Goal: Task Accomplishment & Management: Manage account settings

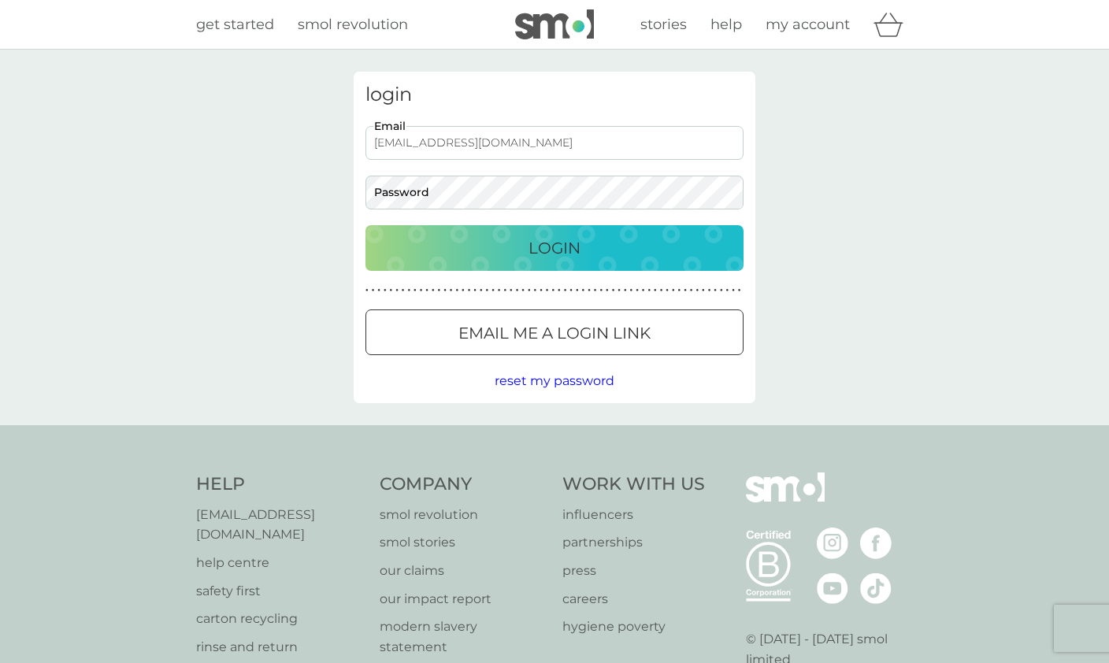
type input "[EMAIL_ADDRESS][DOMAIN_NAME]"
click at [555, 247] on button "Login" at bounding box center [555, 248] width 378 height 46
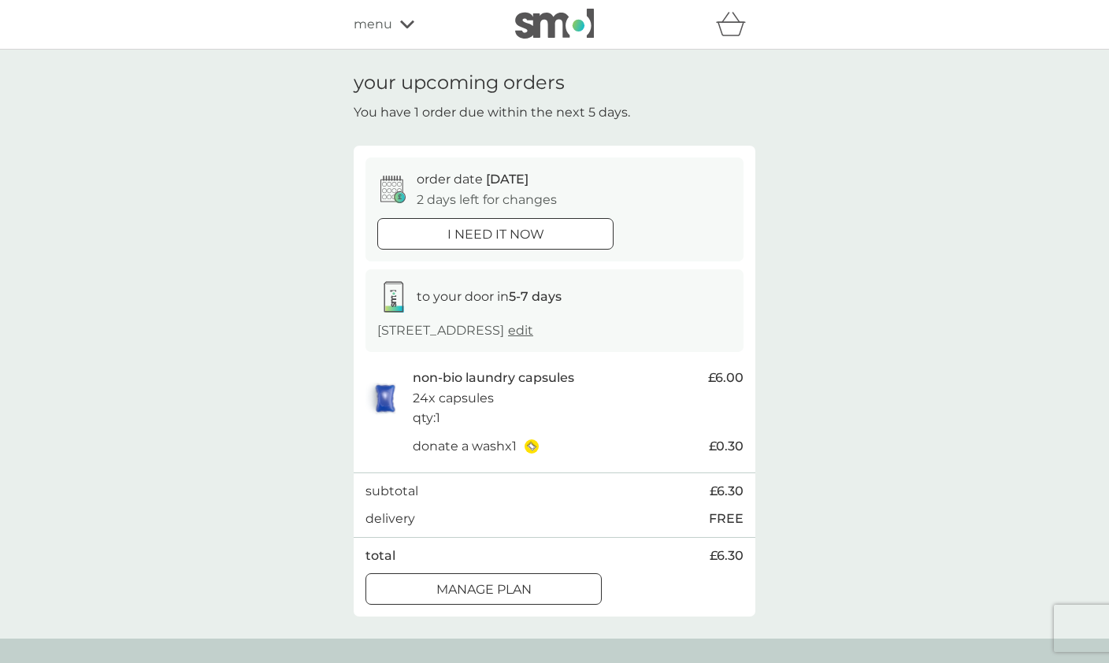
scroll to position [1, 0]
click at [485, 579] on p "Manage plan" at bounding box center [483, 589] width 95 height 20
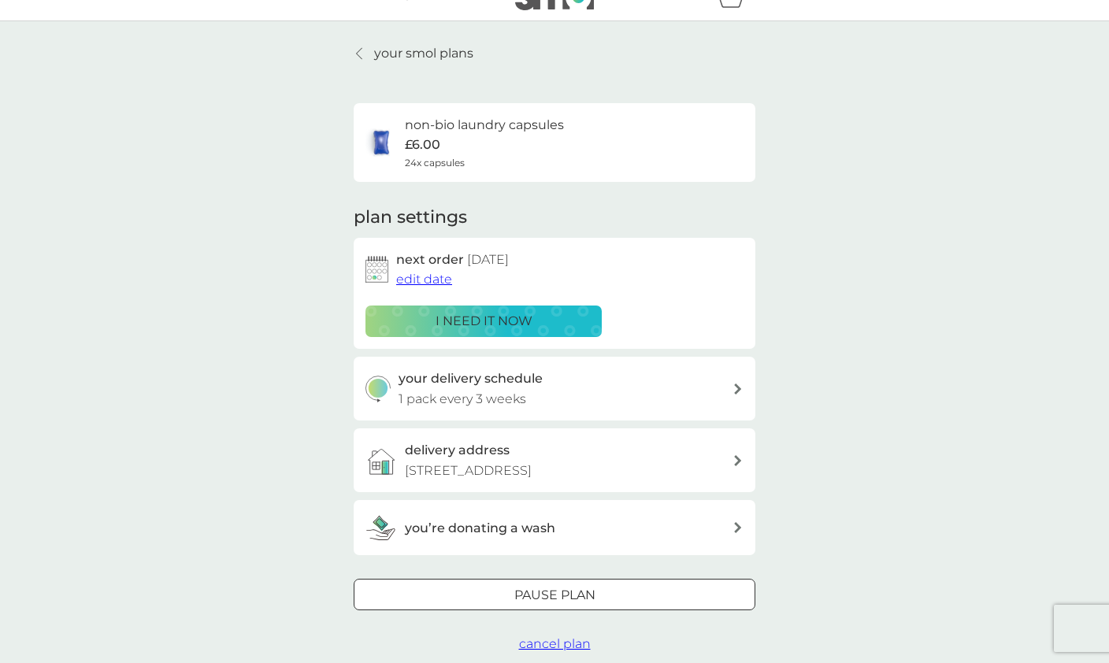
scroll to position [28, 0]
click at [425, 277] on span "edit date" at bounding box center [424, 280] width 56 height 15
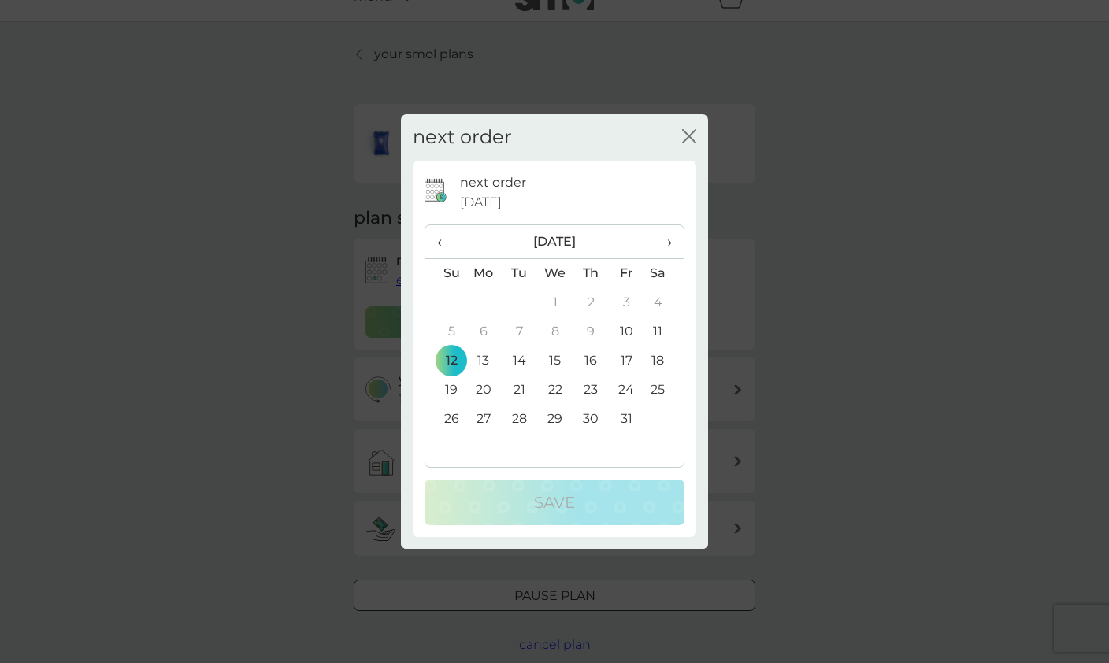
click at [449, 405] on td "19" at bounding box center [445, 390] width 40 height 29
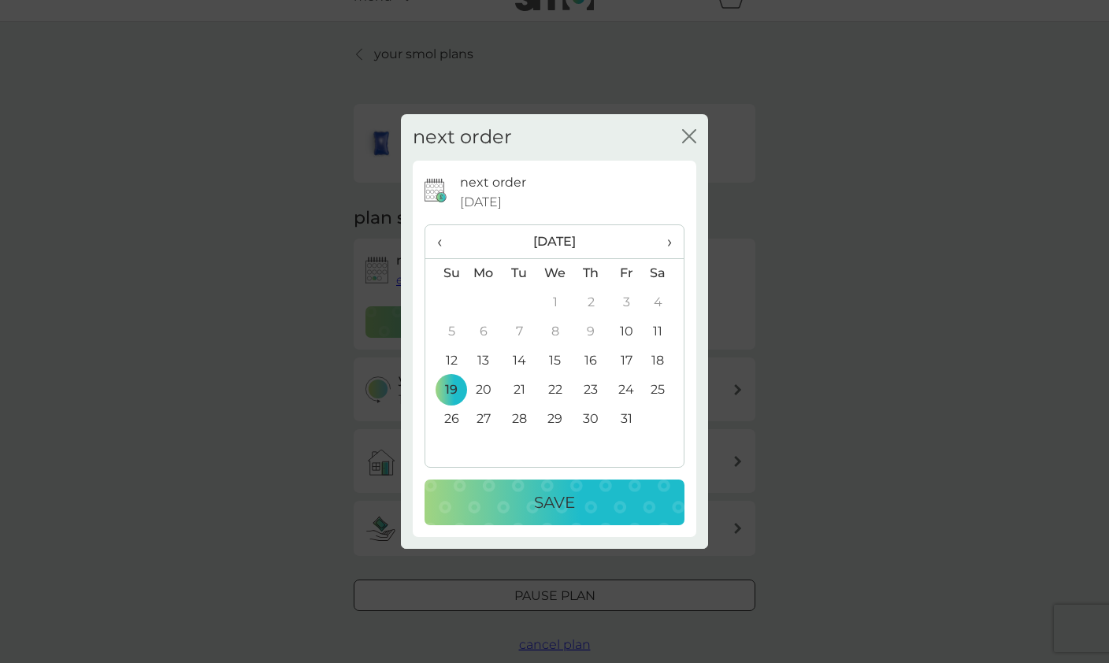
click at [497, 515] on div "Save" at bounding box center [554, 502] width 228 height 25
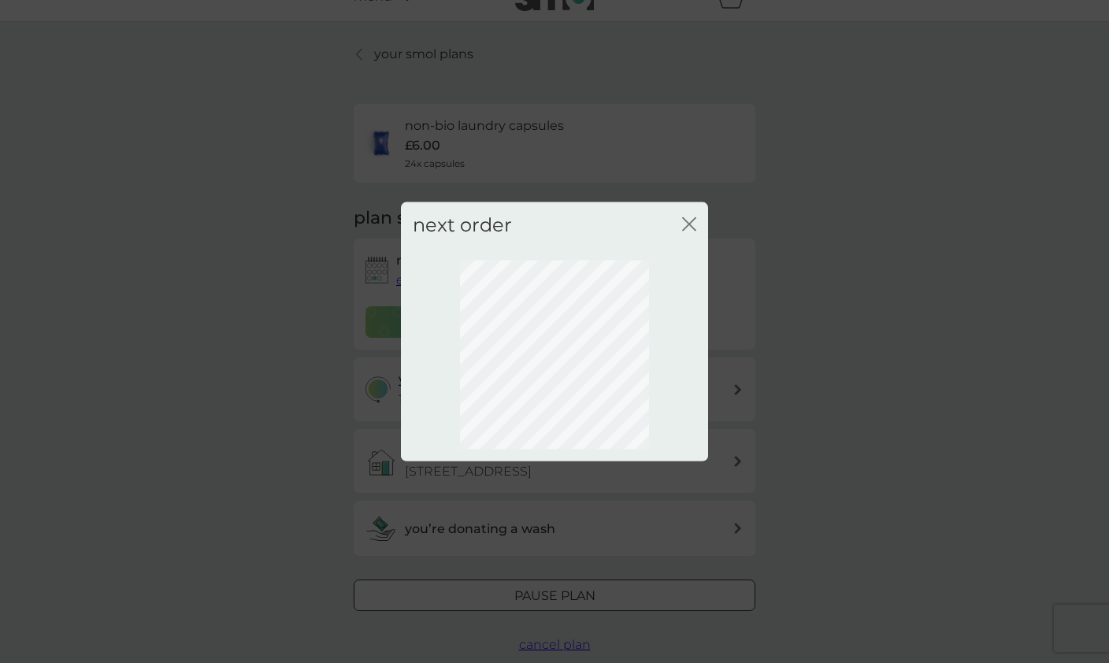
scroll to position [0, 0]
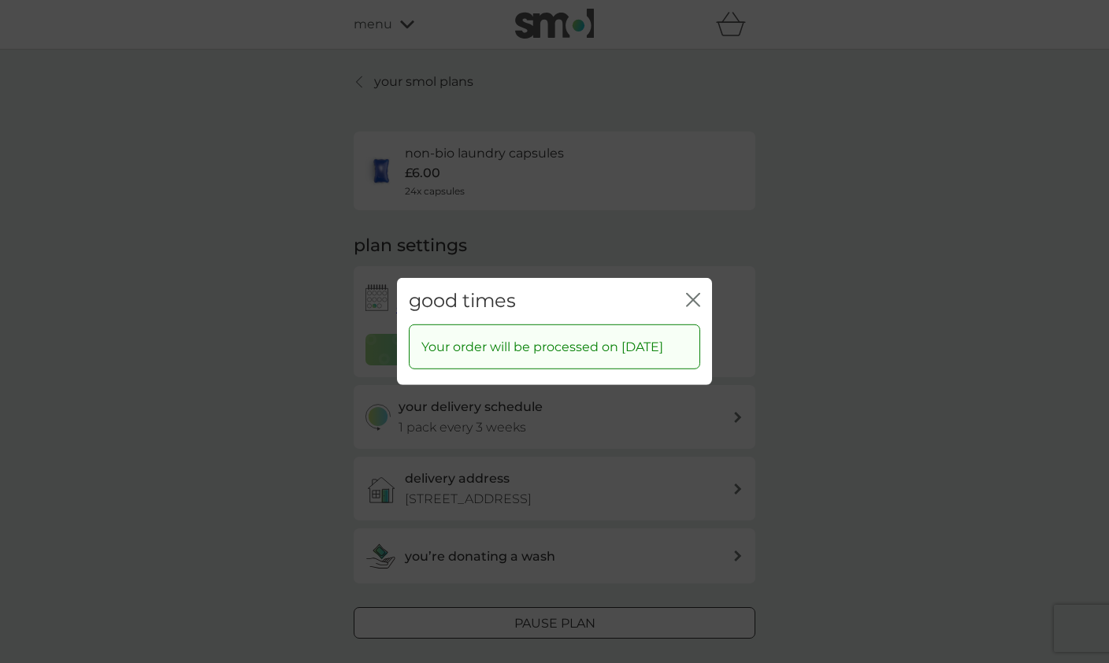
click at [691, 306] on icon "close" at bounding box center [690, 300] width 6 height 13
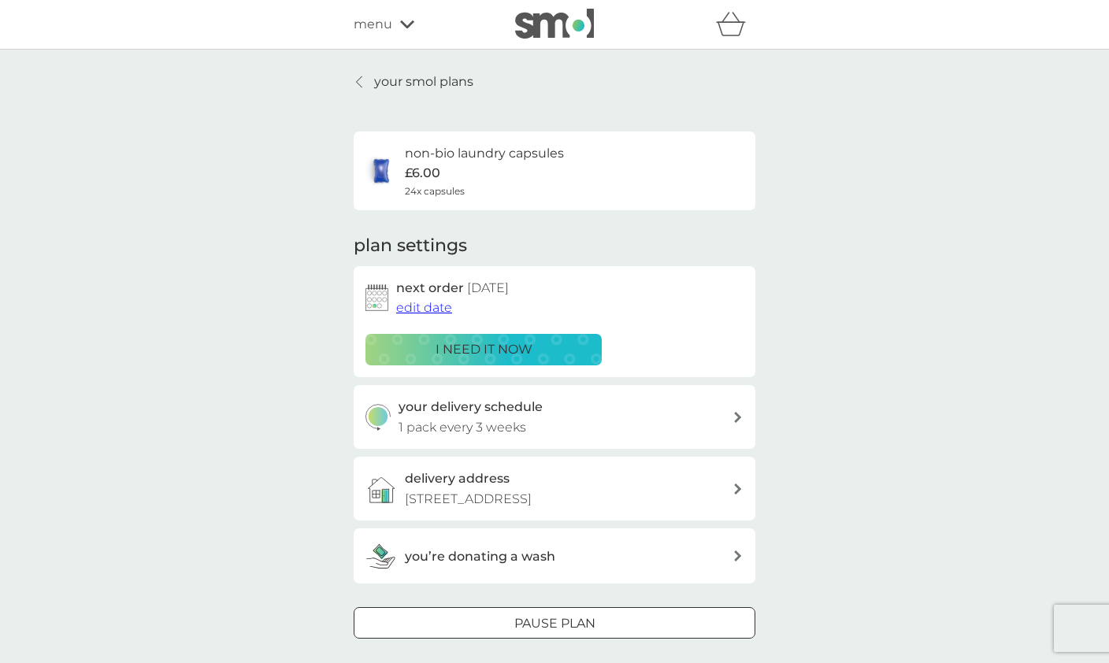
click at [363, 89] on link "your smol plans" at bounding box center [414, 82] width 120 height 20
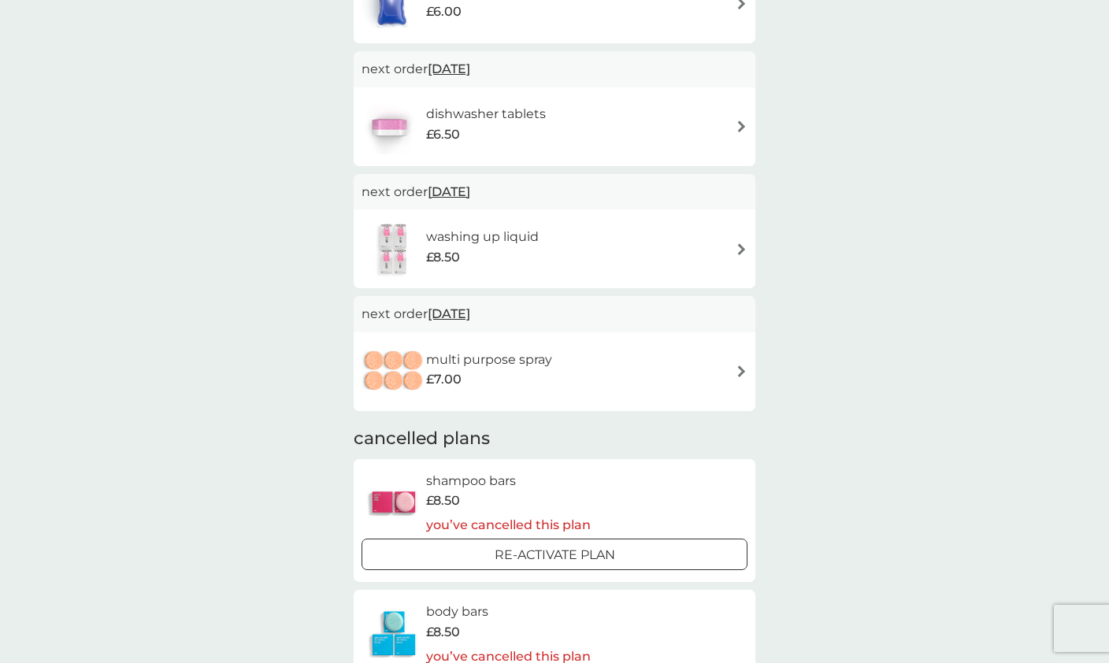
scroll to position [386, 0]
